Goal: Entertainment & Leisure: Consume media (video, audio)

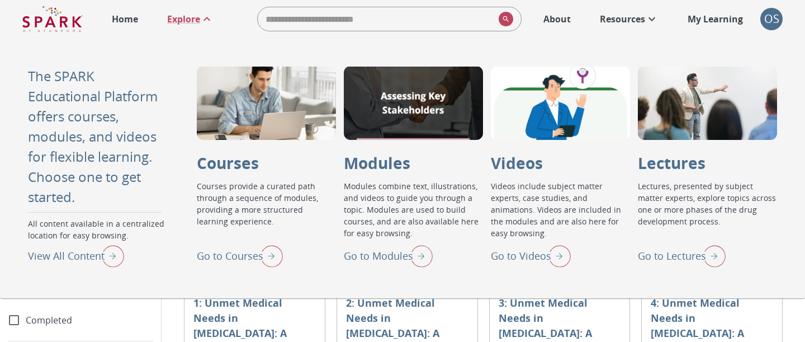
click at [130, 18] on p "Home" at bounding box center [125, 18] width 26 height 13
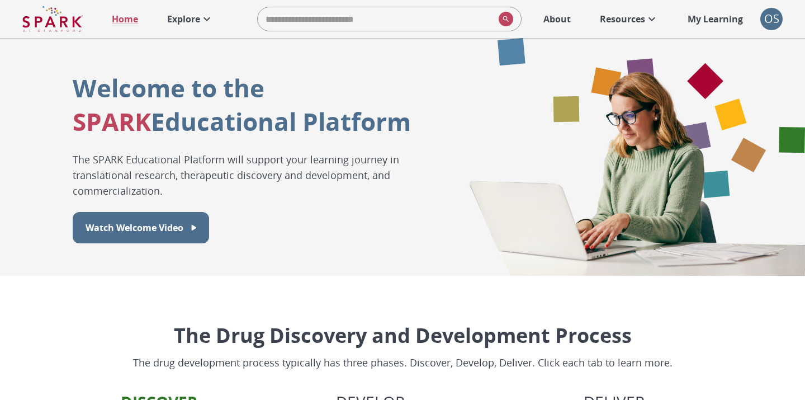
click at [196, 26] on link "Explore" at bounding box center [191, 19] width 58 height 25
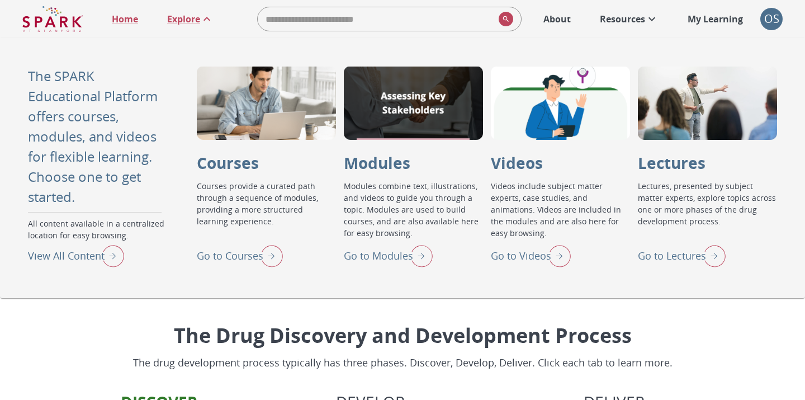
click at [494, 250] on p "Go to Videos" at bounding box center [521, 255] width 60 height 15
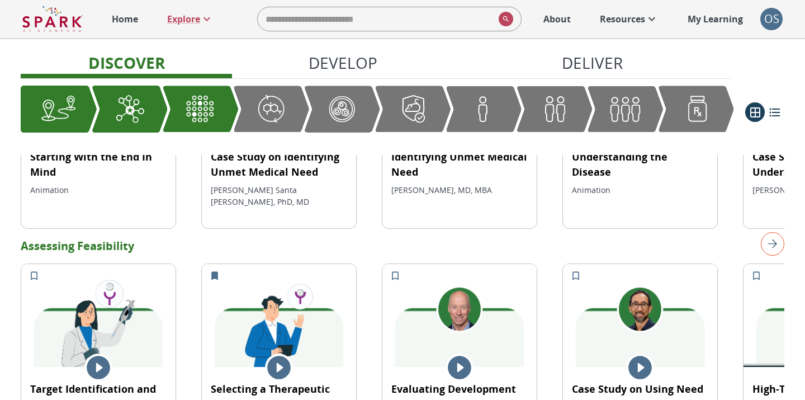
scroll to position [390, 0]
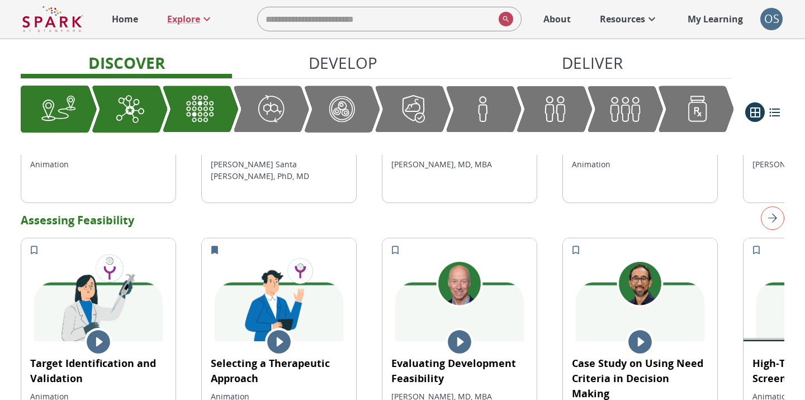
click at [449, 333] on icon at bounding box center [459, 341] width 23 height 23
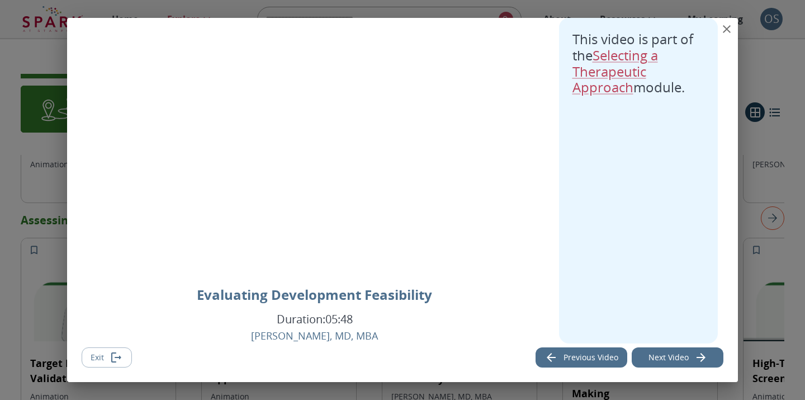
scroll to position [0, 0]
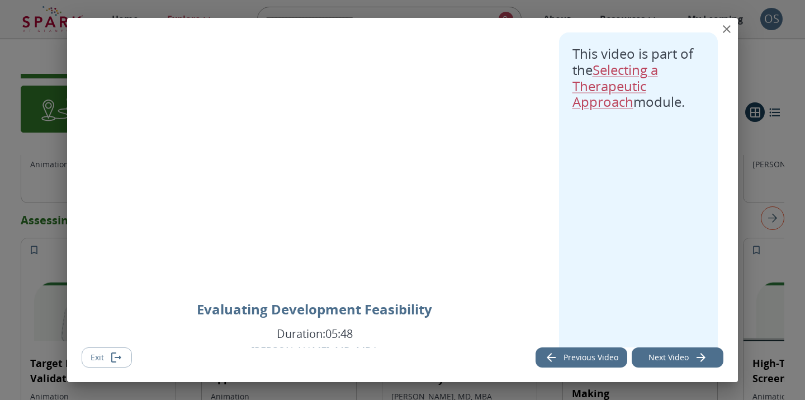
click at [684, 357] on button "Next Video" at bounding box center [678, 357] width 92 height 21
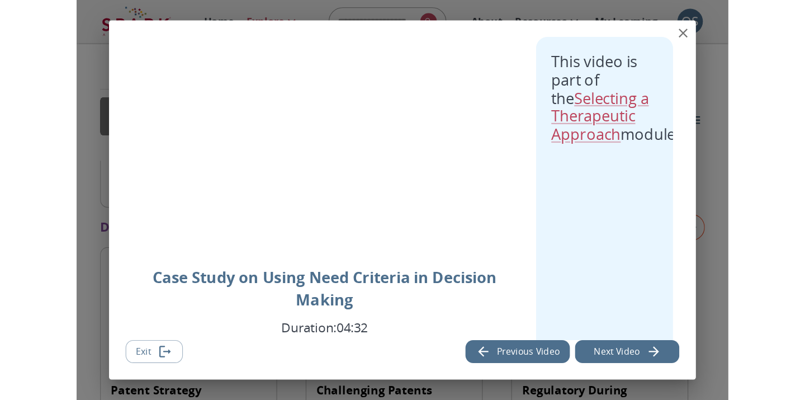
scroll to position [1832, 0]
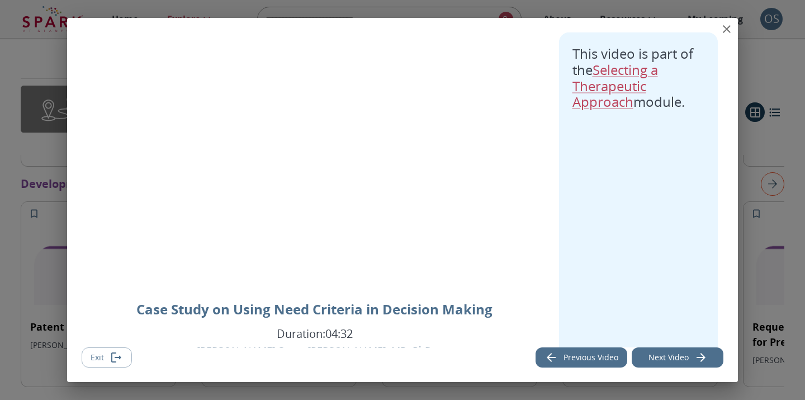
click at [125, 361] on button "Exit" at bounding box center [107, 357] width 50 height 21
